Goal: Task Accomplishment & Management: Manage account settings

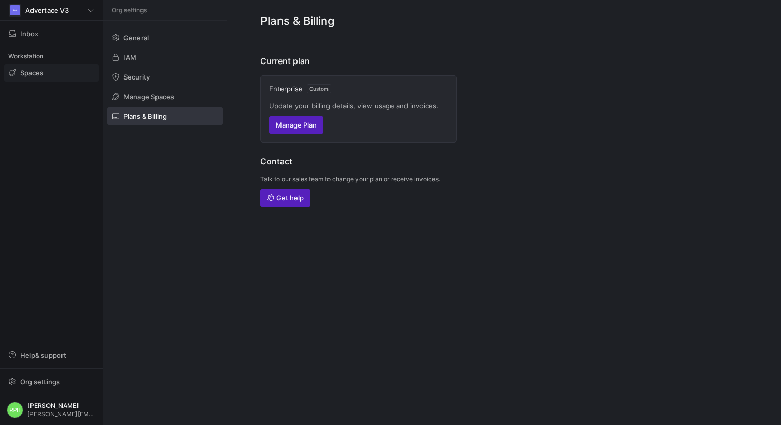
click at [33, 75] on span "Spaces" at bounding box center [31, 73] width 23 height 8
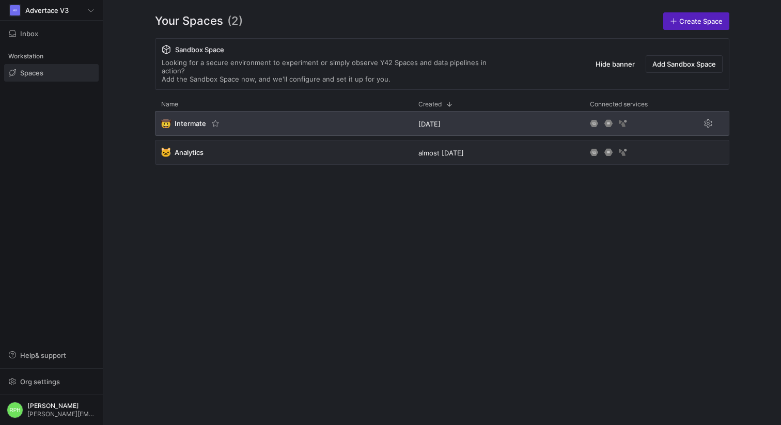
click at [181, 119] on span "Intermate" at bounding box center [191, 123] width 32 height 8
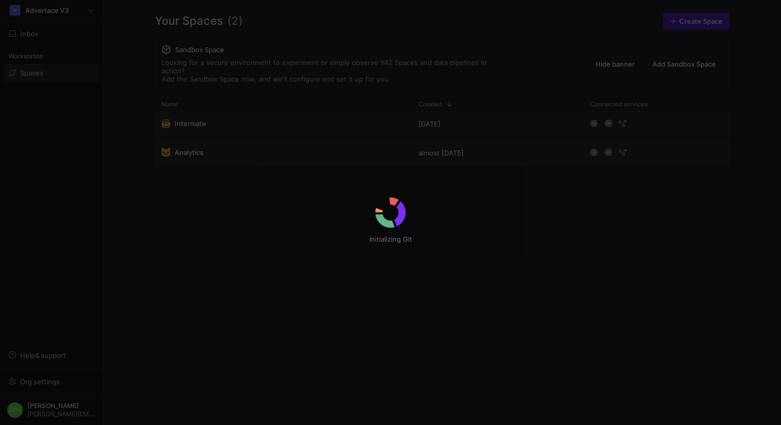
click at [184, 143] on div "Initializing Git" at bounding box center [390, 212] width 781 height 425
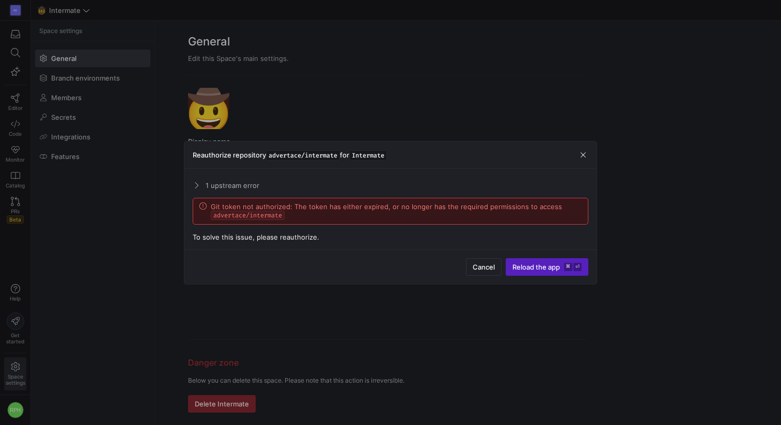
click at [196, 184] on span at bounding box center [195, 185] width 8 height 5
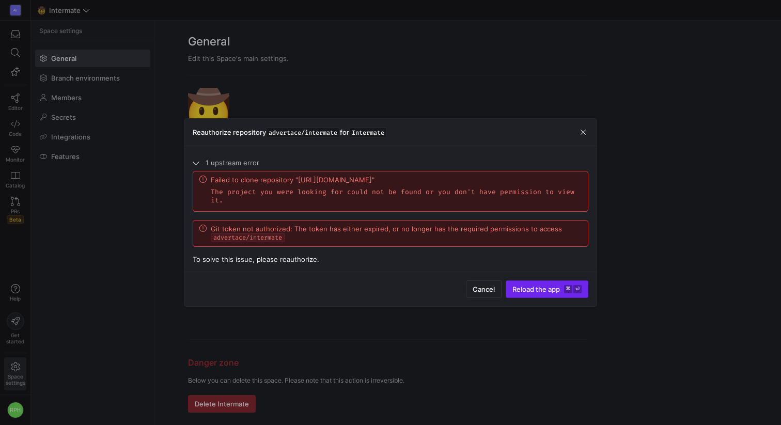
click at [531, 288] on span "Reload the app" at bounding box center [536, 289] width 48 height 8
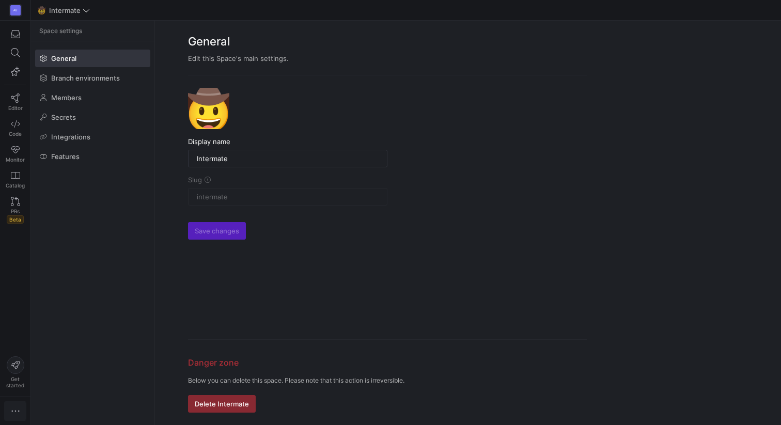
click at [13, 407] on icon "button" at bounding box center [15, 411] width 10 height 10
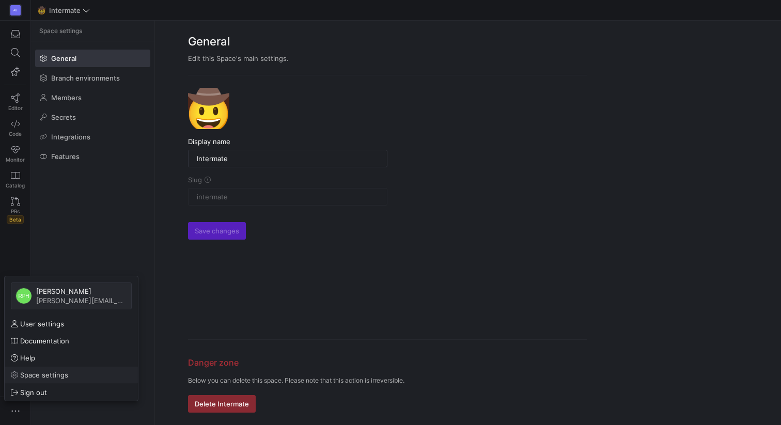
click at [45, 371] on span "Space settings" at bounding box center [44, 375] width 48 height 8
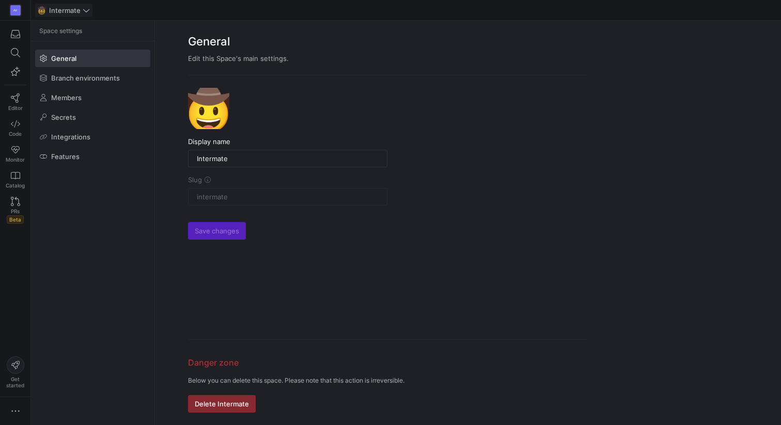
click at [73, 12] on span "Intermate" at bounding box center [65, 10] width 32 height 8
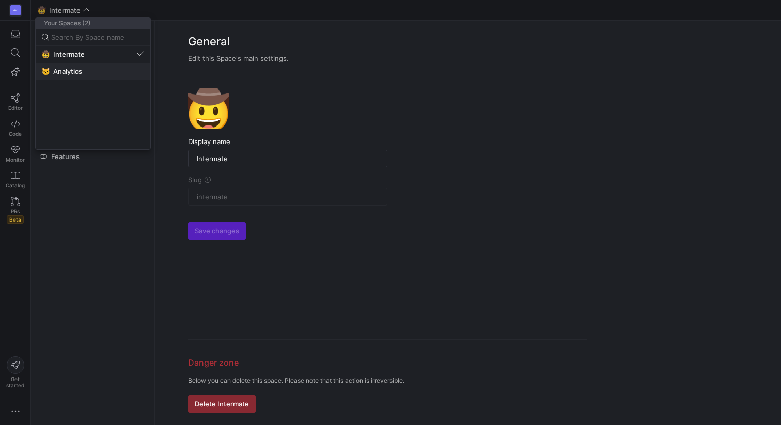
click at [68, 69] on span "Analytics" at bounding box center [67, 71] width 29 height 8
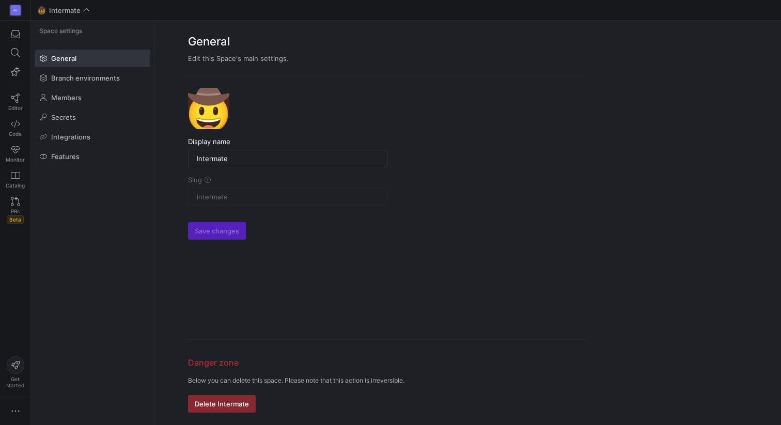
type input "Analytics"
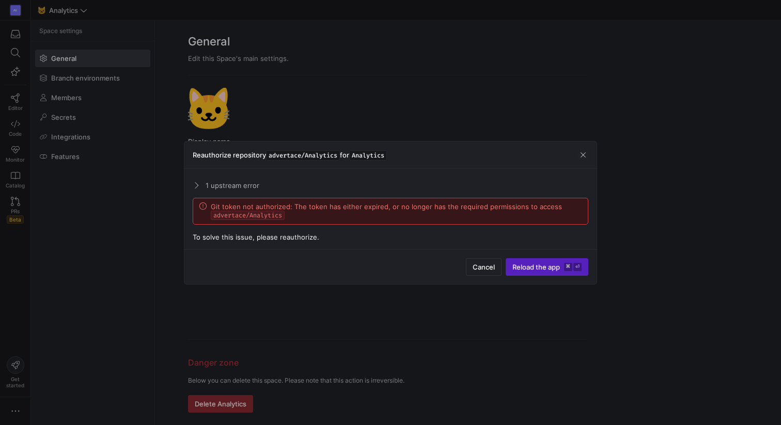
click at [204, 183] on mat-expansion-panel-header "1 upstream error" at bounding box center [391, 185] width 396 height 17
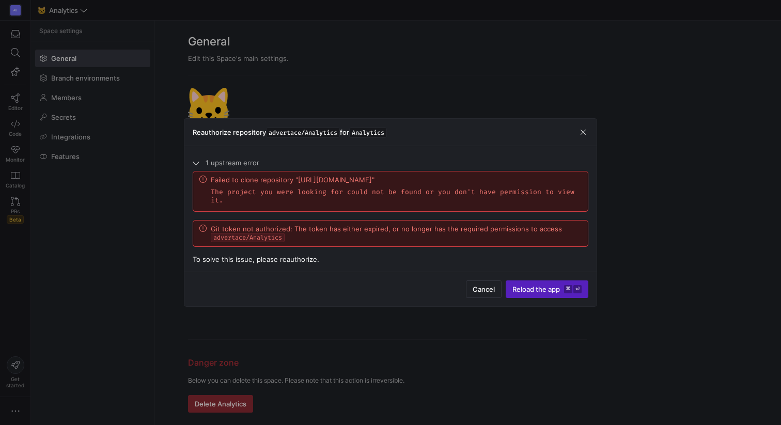
drag, startPoint x: 296, startPoint y: 179, endPoint x: 294, endPoint y: 188, distance: 9.5
click at [294, 184] on div "Failed to clone repository "[URL][DOMAIN_NAME]"" at bounding box center [396, 180] width 371 height 8
copy div "[URL][DOMAIN_NAME]"
click at [583, 133] on span "button" at bounding box center [583, 132] width 10 height 10
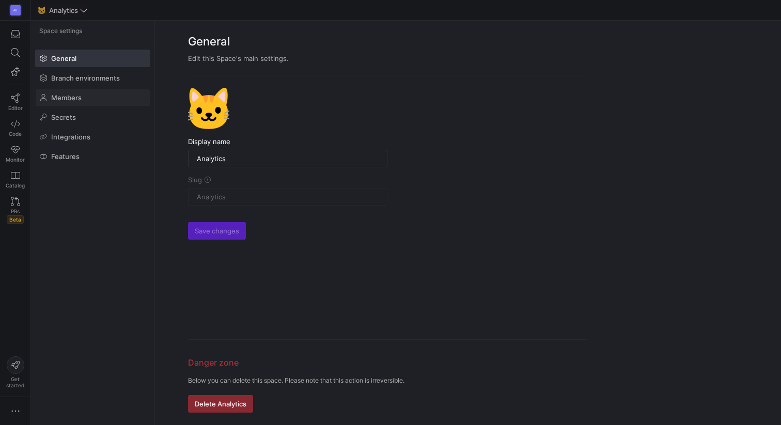
click at [68, 99] on span "Members" at bounding box center [66, 97] width 30 height 8
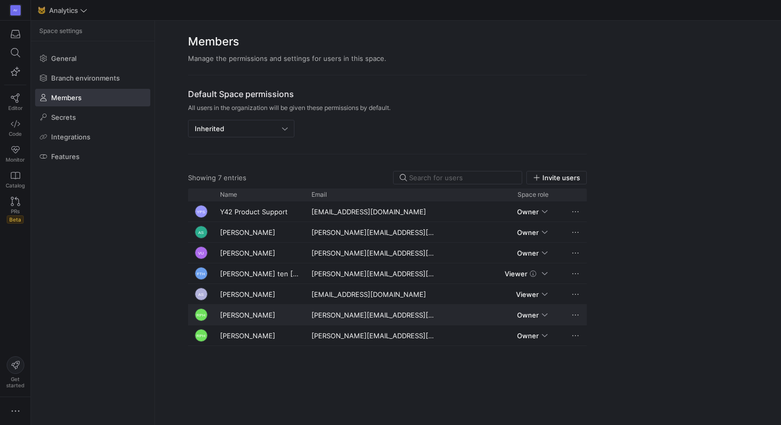
click at [576, 316] on span "Press SPACE to select this row." at bounding box center [575, 315] width 10 height 10
click at [585, 326] on span "Edit permissions" at bounding box center [603, 329] width 53 height 8
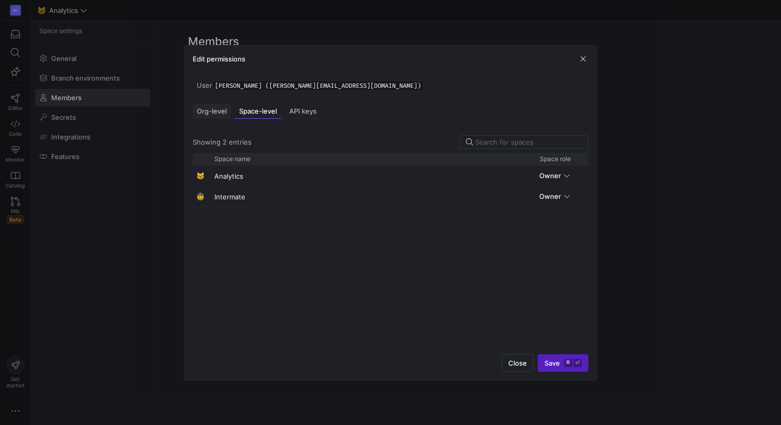
click at [215, 114] on span "Org-level" at bounding box center [212, 111] width 30 height 7
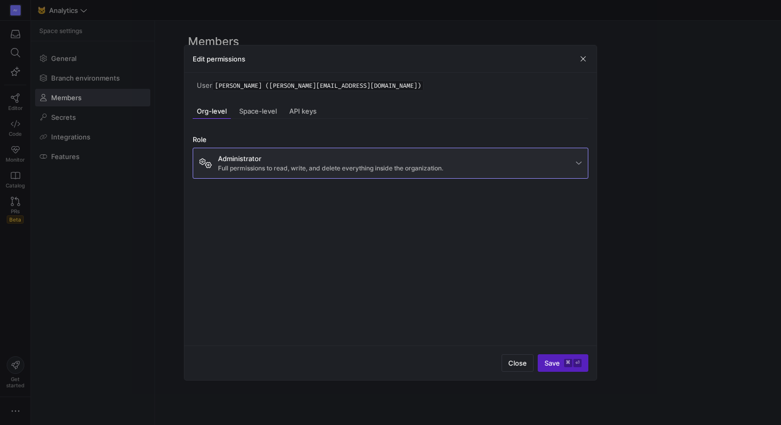
click at [557, 159] on mat-select-trigger "Administrator Full permissions to read, write, and delete everything inside the…" at bounding box center [387, 163] width 376 height 22
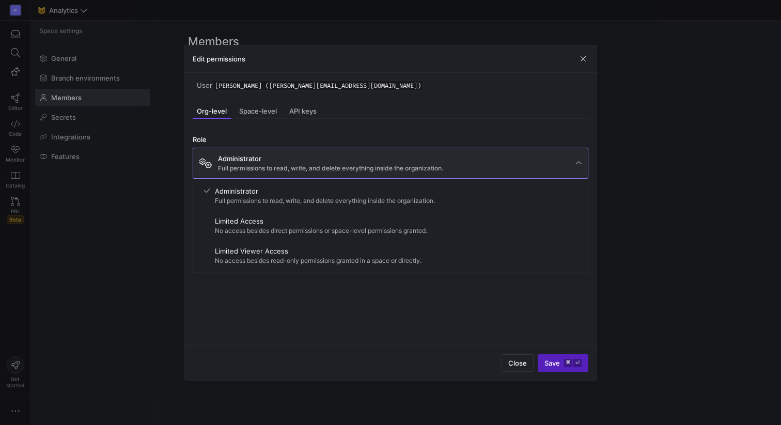
click at [260, 112] on div at bounding box center [390, 212] width 781 height 425
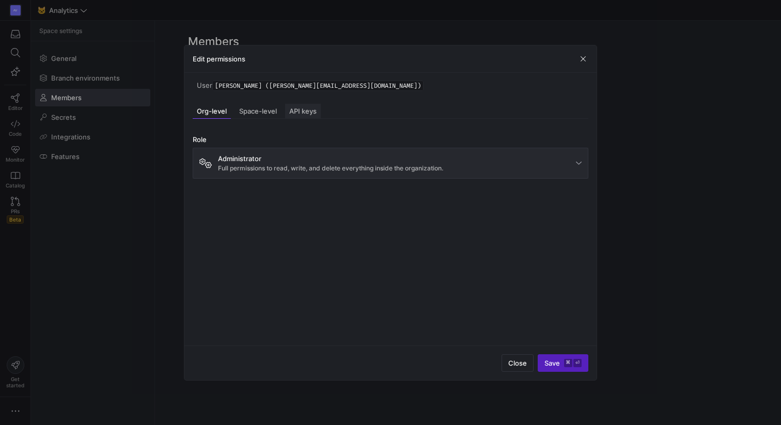
click at [304, 118] on div "API keys" at bounding box center [303, 111] width 36 height 15
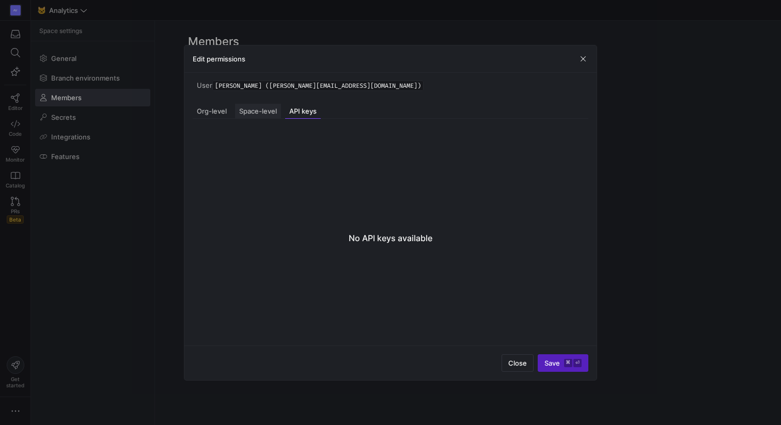
click at [257, 109] on span "Space-level" at bounding box center [258, 111] width 38 height 7
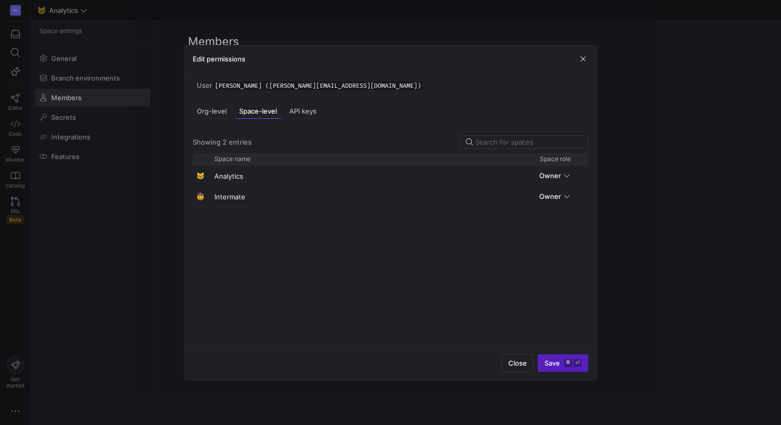
click at [335, 85] on span "[PERSON_NAME] ([PERSON_NAME][EMAIL_ADDRESS][DOMAIN_NAME])" at bounding box center [317, 86] width 211 height 10
click at [568, 178] on div "Press SPACE to select this row." at bounding box center [567, 175] width 6 height 8
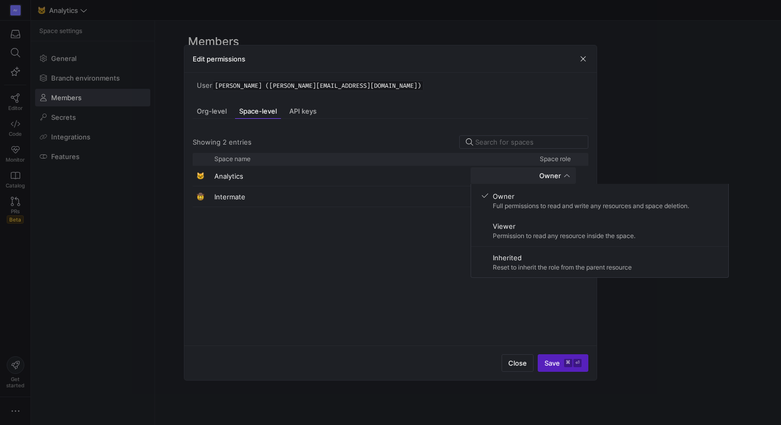
click at [568, 178] on div at bounding box center [390, 212] width 781 height 425
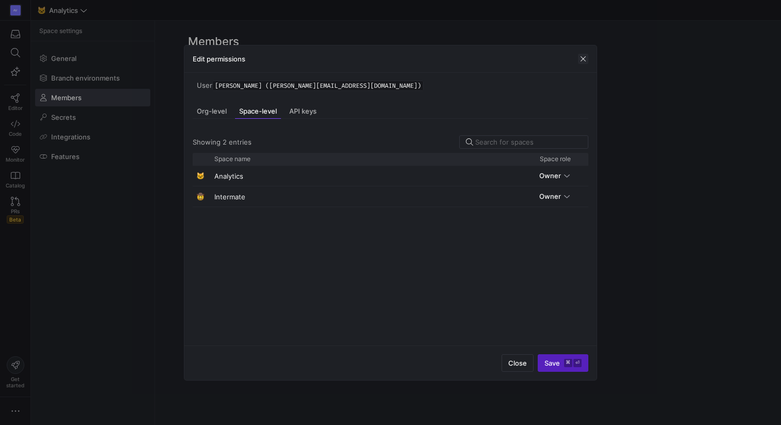
click at [579, 55] on span "button" at bounding box center [583, 59] width 10 height 10
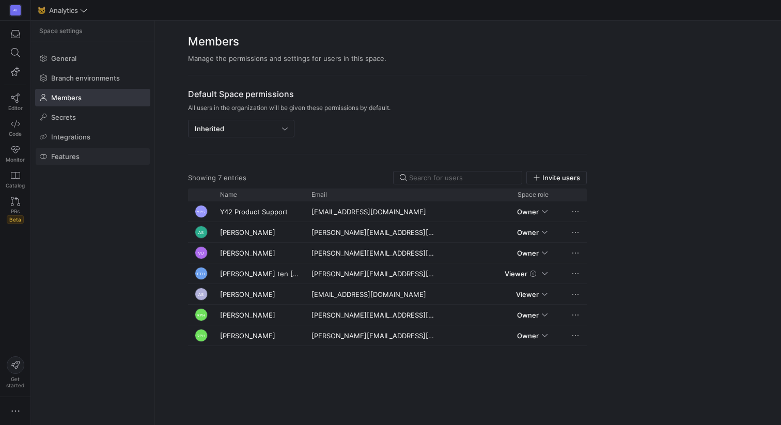
click at [80, 152] on span at bounding box center [93, 156] width 114 height 17
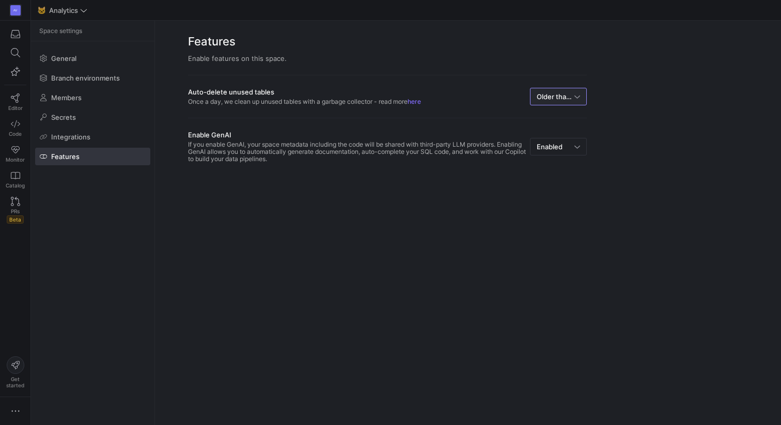
click at [569, 92] on span "Older than 7d" at bounding box center [558, 96] width 43 height 8
click at [465, 70] on div at bounding box center [390, 212] width 781 height 425
